Goal: Information Seeking & Learning: Learn about a topic

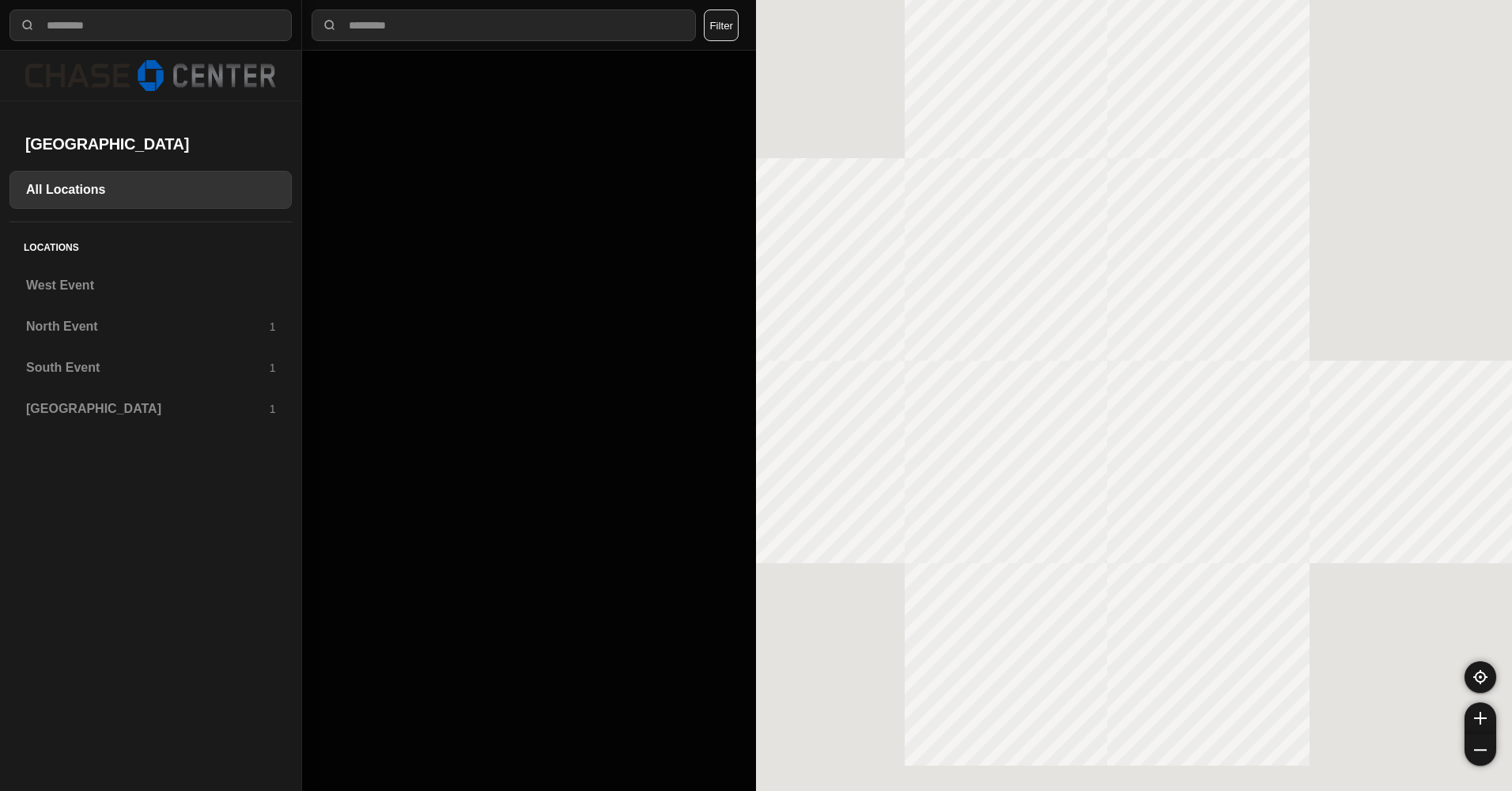
select select "*"
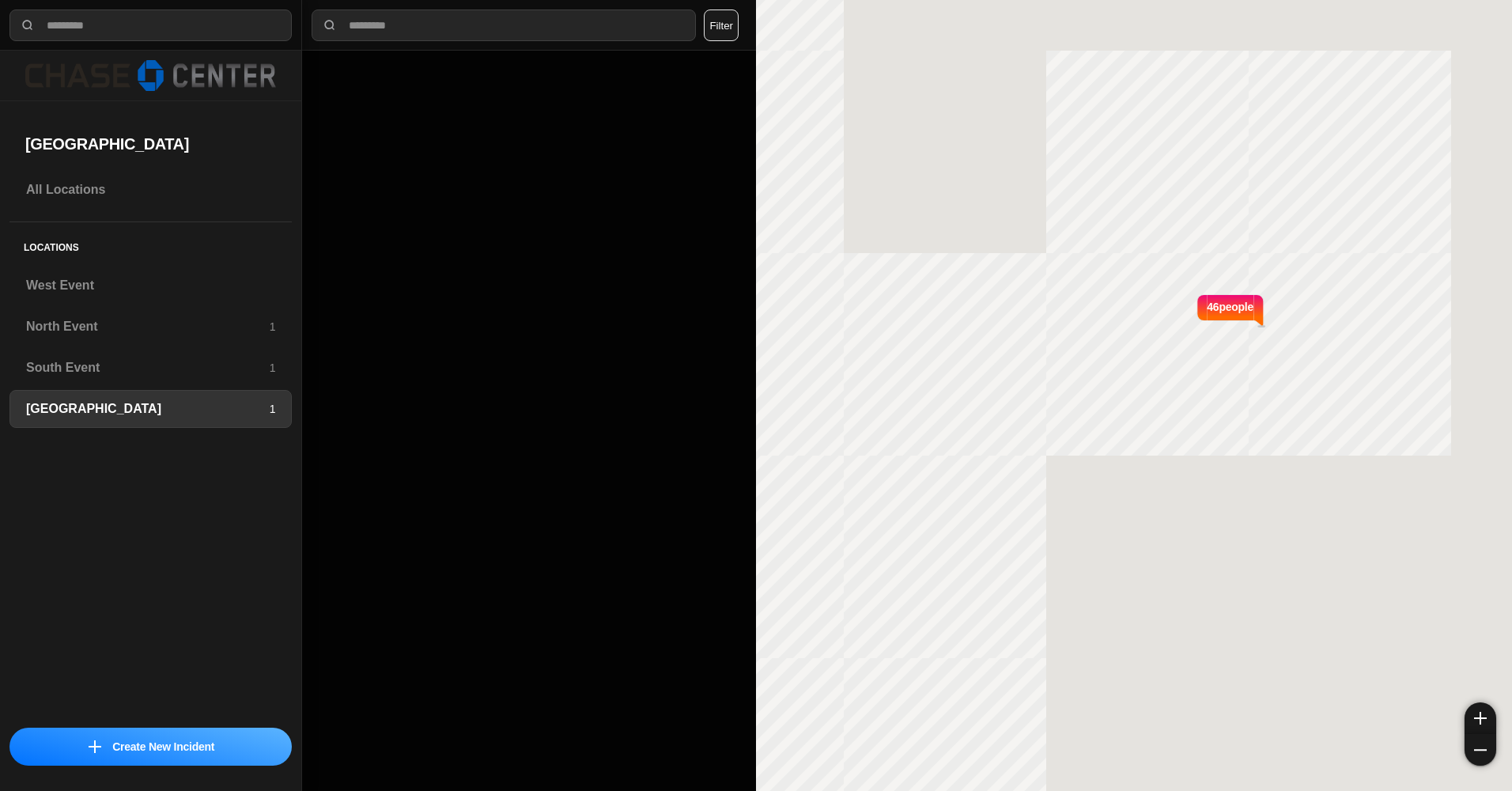
select select "*"
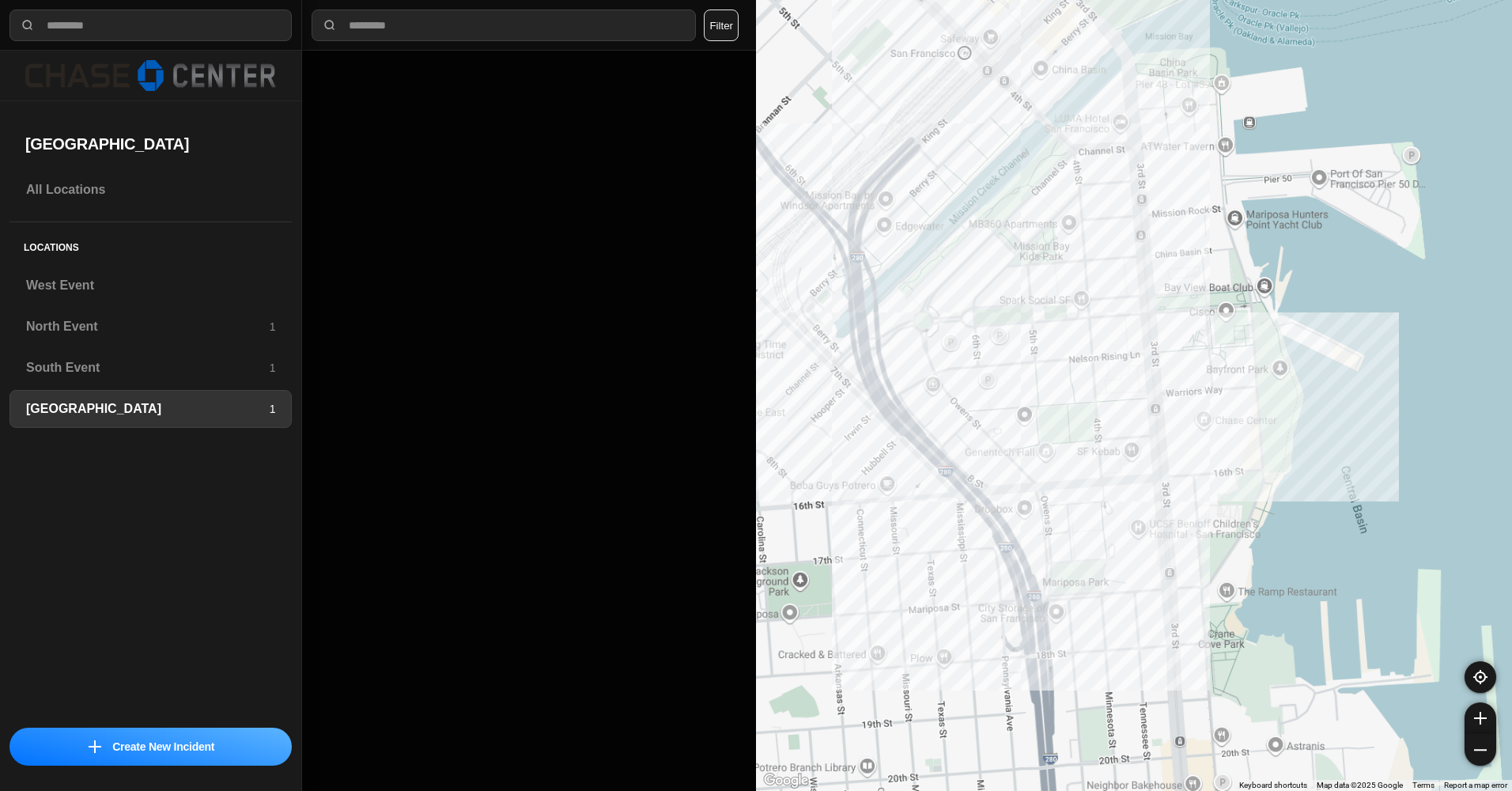
drag, startPoint x: 1003, startPoint y: 298, endPoint x: 1114, endPoint y: 398, distance: 149.4
click at [1114, 398] on div at bounding box center [1134, 395] width 756 height 791
